Goal: Task Accomplishment & Management: Use online tool/utility

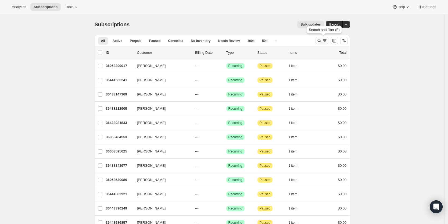
click at [320, 43] on icon "Search and filter results" at bounding box center [318, 40] width 5 height 5
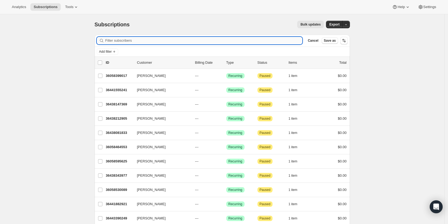
click at [253, 39] on input "Filter subscribers" at bounding box center [203, 41] width 197 height 8
paste input "[EMAIL_ADDRESS][DOMAIN_NAME]"
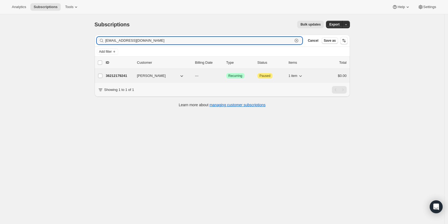
type input "[EMAIL_ADDRESS][DOMAIN_NAME]"
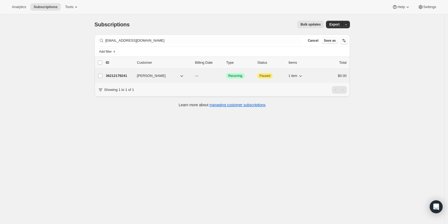
click at [121, 75] on p "36212179241" at bounding box center [119, 75] width 27 height 5
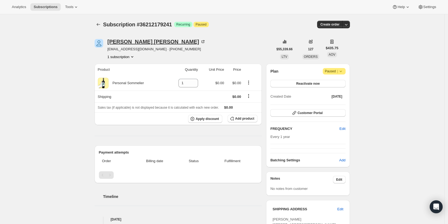
click at [126, 41] on div "[PERSON_NAME]" at bounding box center [156, 41] width 98 height 5
click at [347, 23] on icon "button" at bounding box center [345, 24] width 5 height 5
click at [340, 43] on span "Create custom one-time order" at bounding box center [324, 45] width 46 height 4
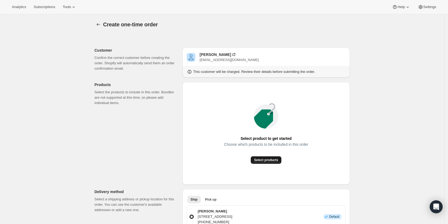
click at [273, 157] on button "Select products" at bounding box center [265, 160] width 31 height 8
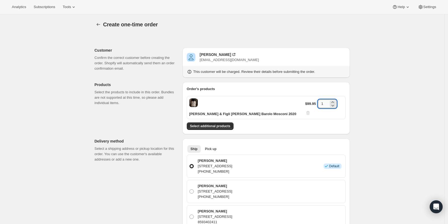
click at [326, 102] on input "1" at bounding box center [323, 103] width 11 height 9
type input "3"
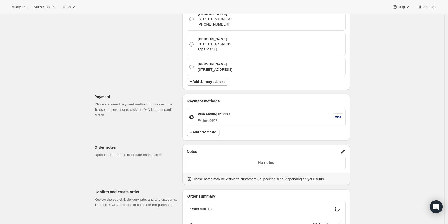
scroll to position [173, 0]
click at [344, 149] on icon at bounding box center [342, 150] width 3 height 3
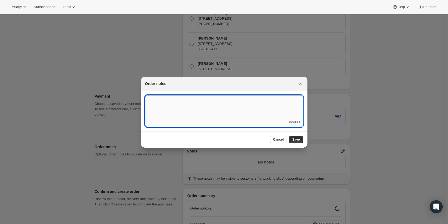
click at [268, 112] on textarea ":rd5:" at bounding box center [224, 107] width 158 height 24
type textarea "Weather HOLD"
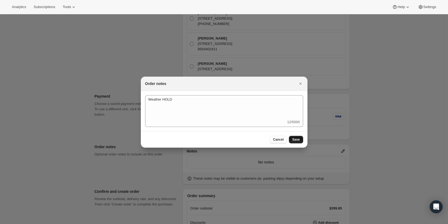
click at [297, 141] on span "Save" at bounding box center [296, 139] width 8 height 4
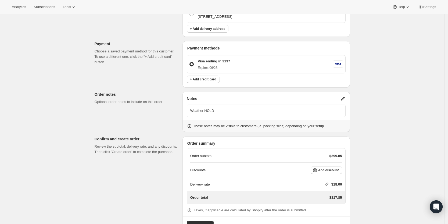
scroll to position [234, 0]
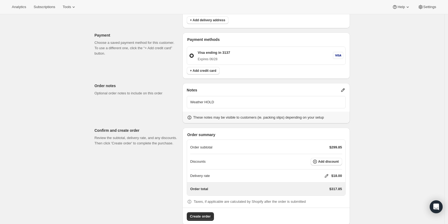
click at [326, 173] on icon at bounding box center [325, 175] width 5 height 5
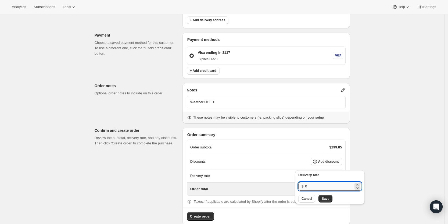
click at [323, 183] on input "0" at bounding box center [329, 186] width 48 height 9
type input "0"
click at [325, 198] on span "Save" at bounding box center [325, 198] width 8 height 4
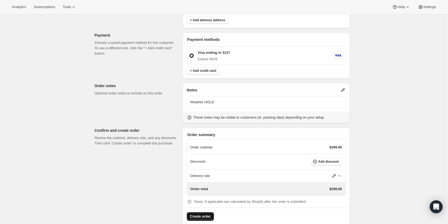
click at [204, 213] on span "Create order" at bounding box center [200, 215] width 21 height 5
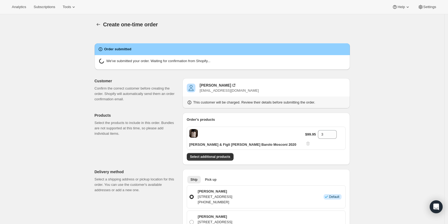
radio input "true"
